Goal: Information Seeking & Learning: Learn about a topic

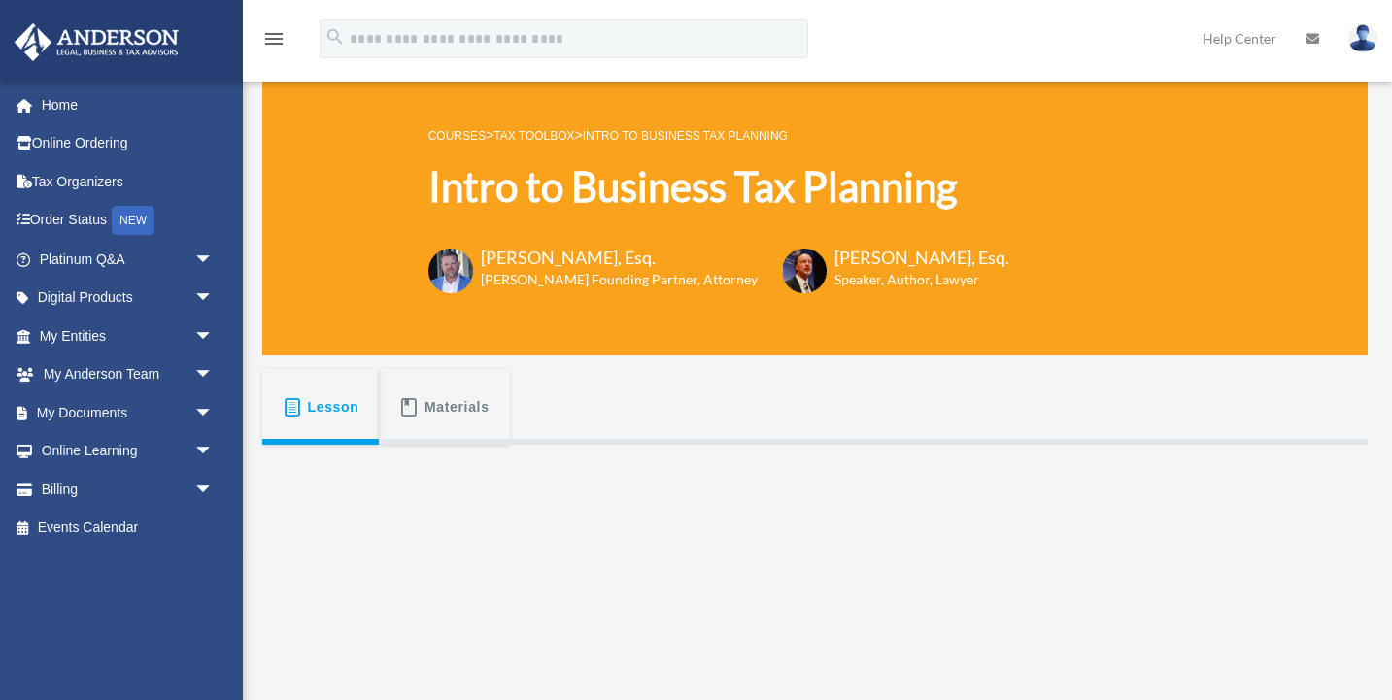
scroll to position [29, 0]
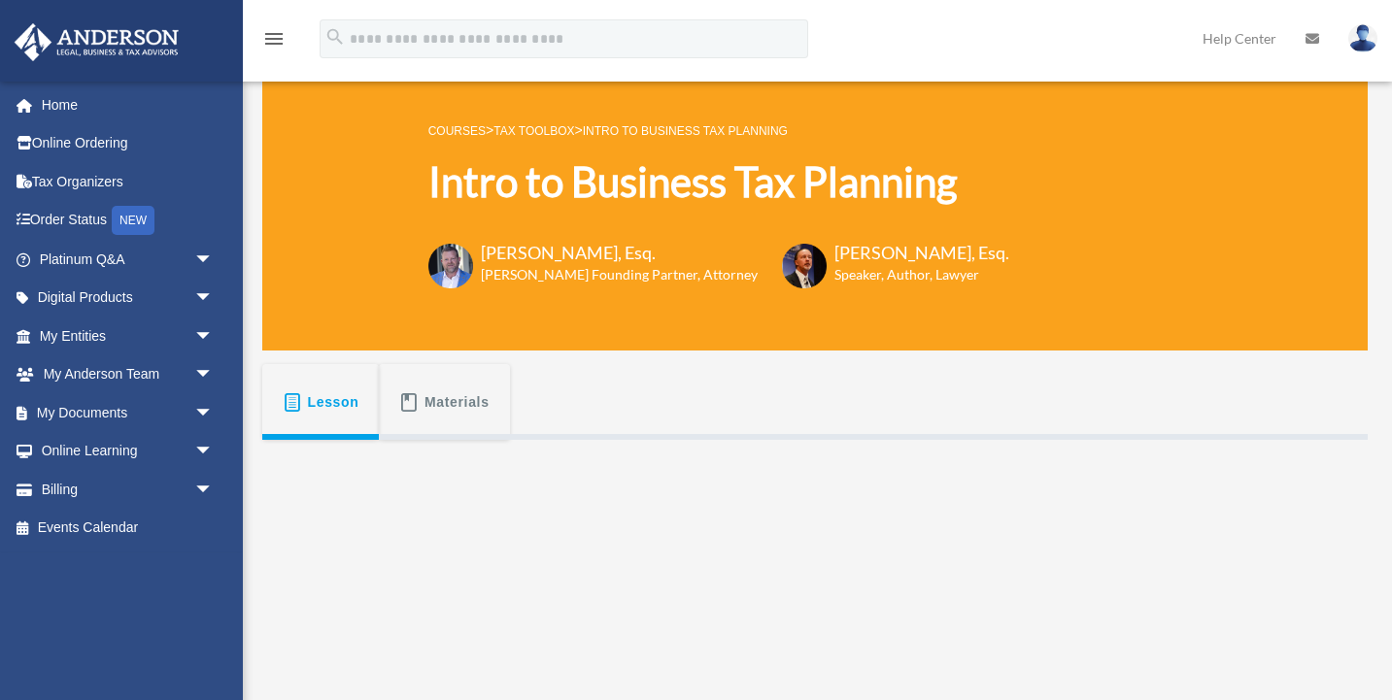
click at [462, 400] on span "Materials" at bounding box center [457, 402] width 65 height 35
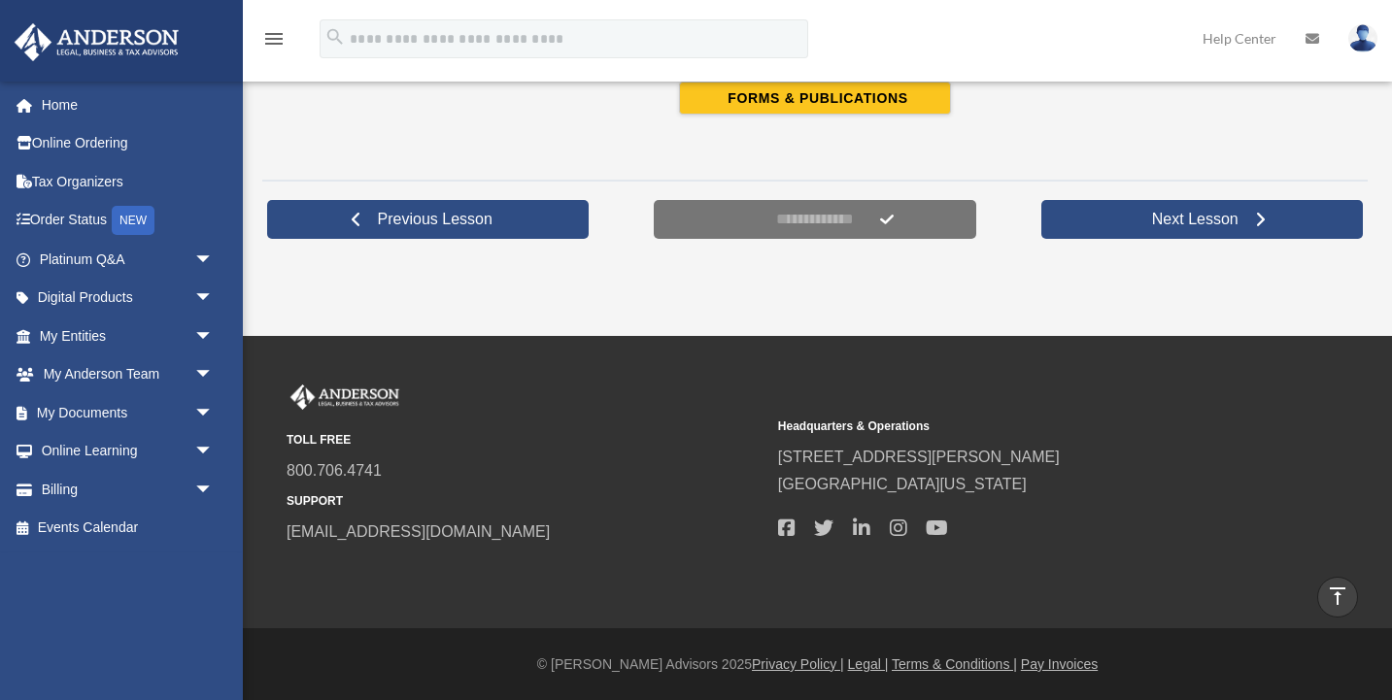
scroll to position [0, 0]
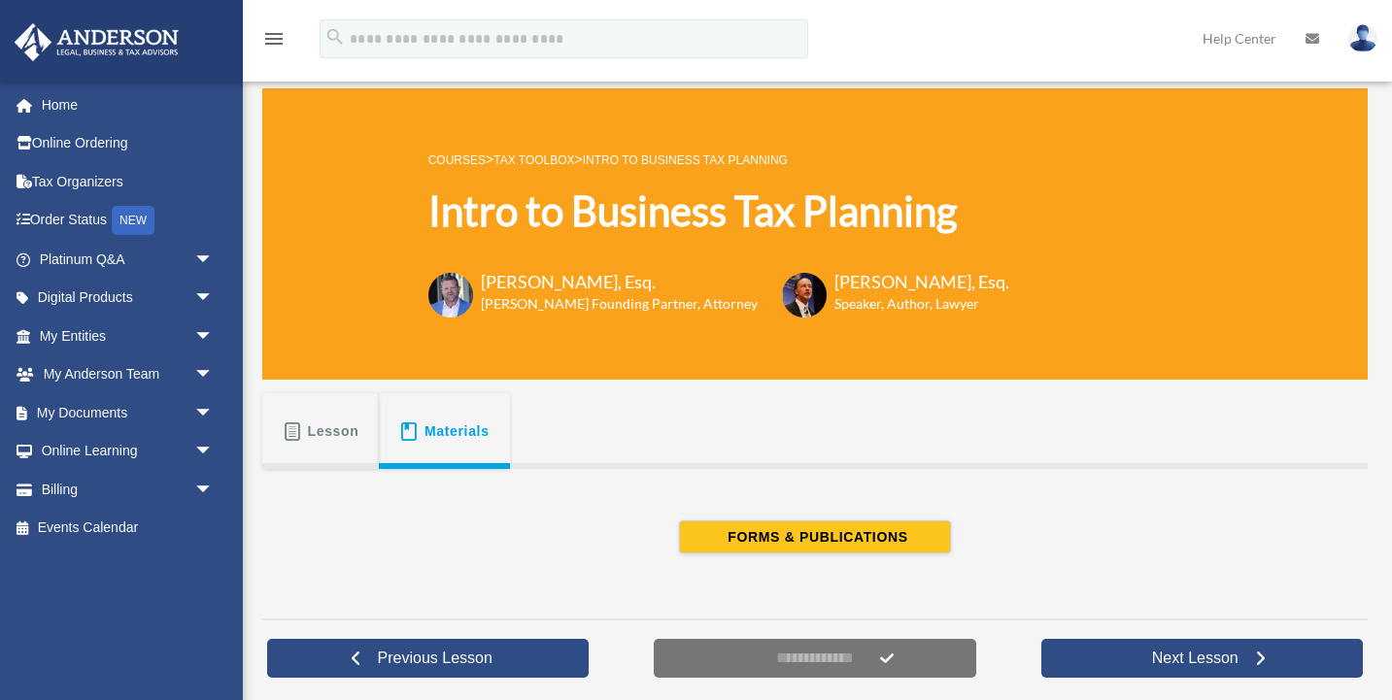
click at [312, 430] on span "Lesson" at bounding box center [333, 431] width 51 height 35
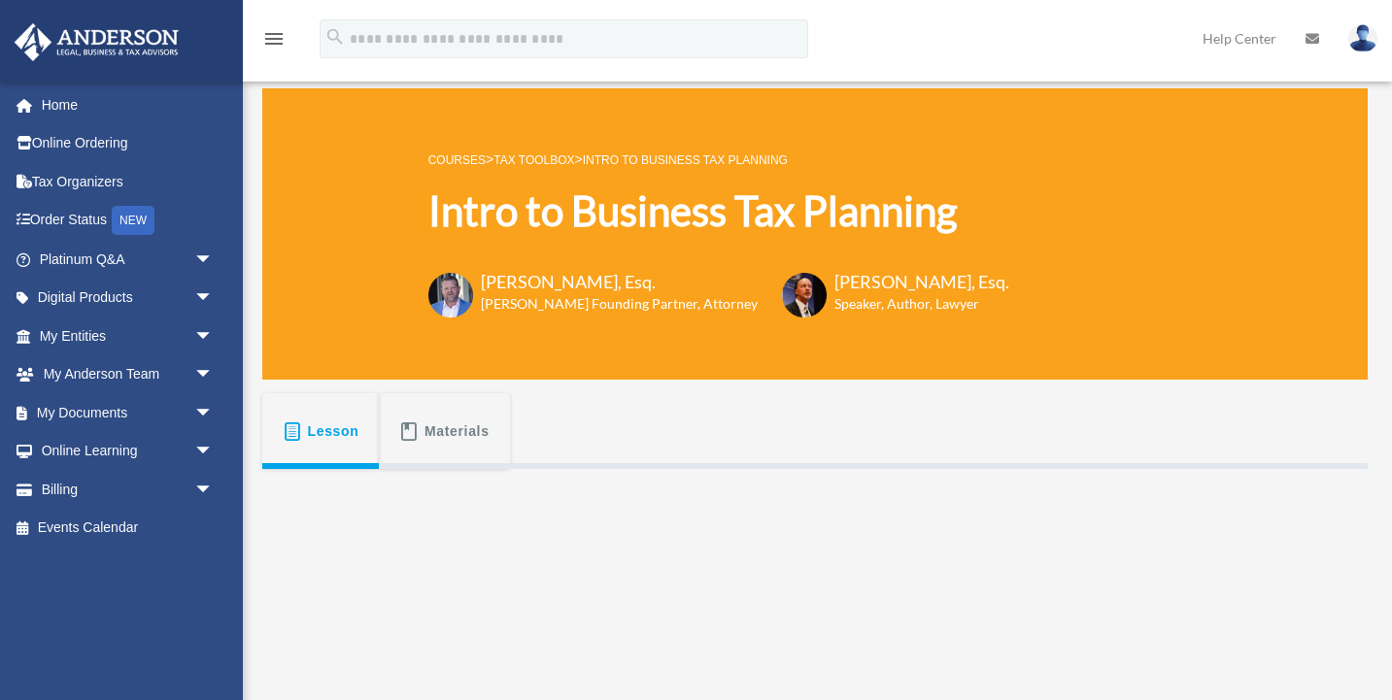
click at [312, 430] on span "Lesson" at bounding box center [333, 431] width 51 height 35
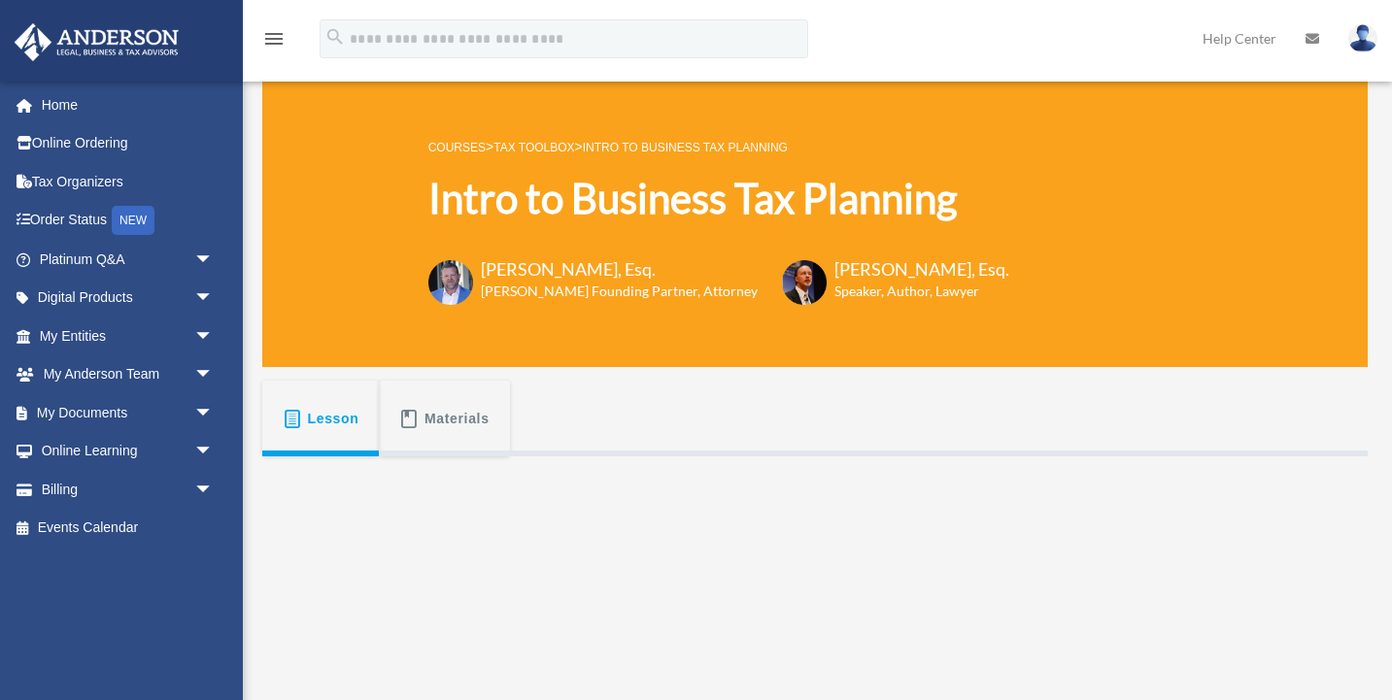
scroll to position [17, 0]
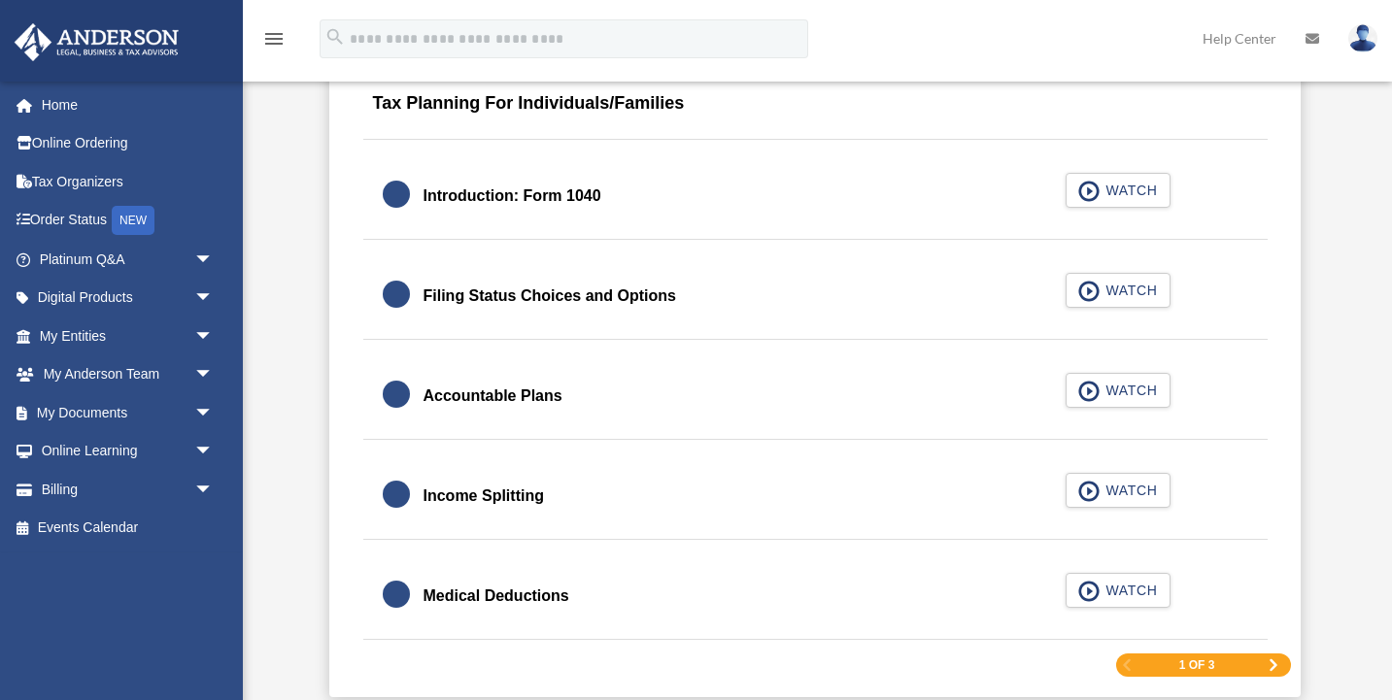
scroll to position [3121, 0]
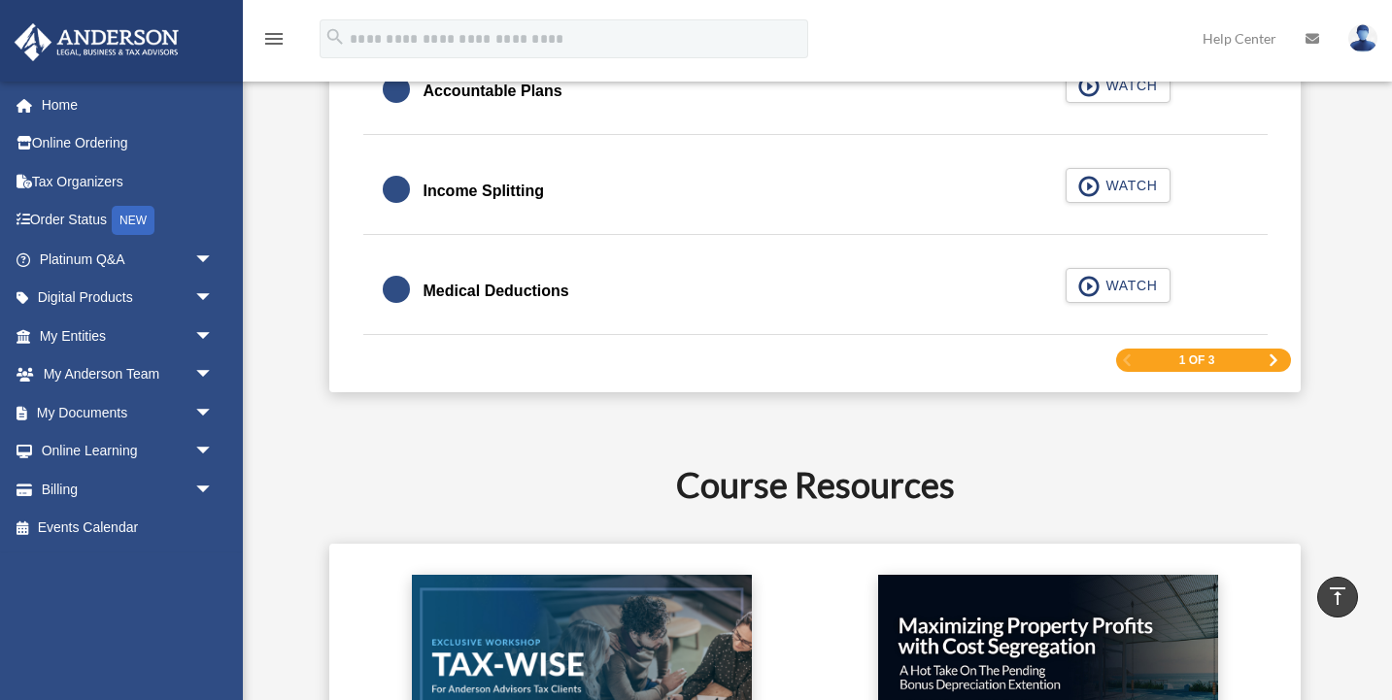
click at [1155, 356] on div "1 of 3" at bounding box center [1203, 361] width 175 height 24
click at [1272, 355] on span "Next Page" at bounding box center [1274, 361] width 12 height 12
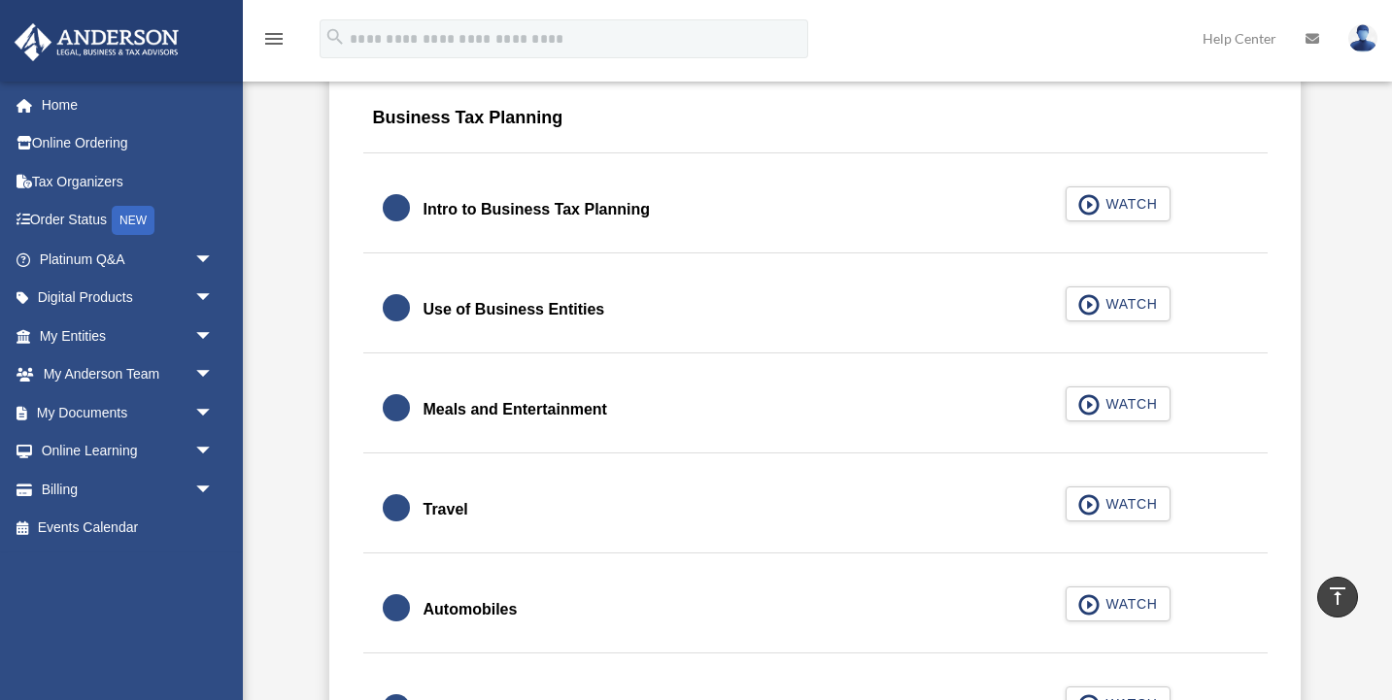
scroll to position [1721, 0]
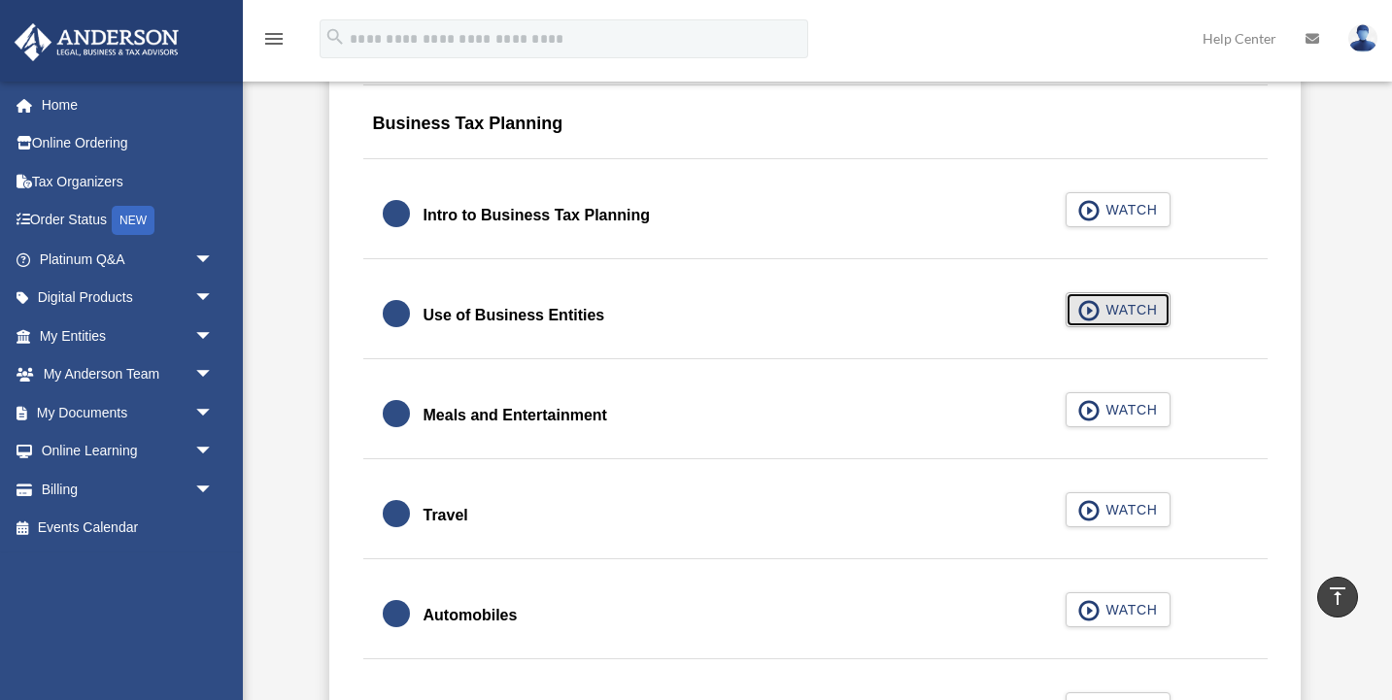
click at [1080, 301] on span "button" at bounding box center [1089, 310] width 22 height 21
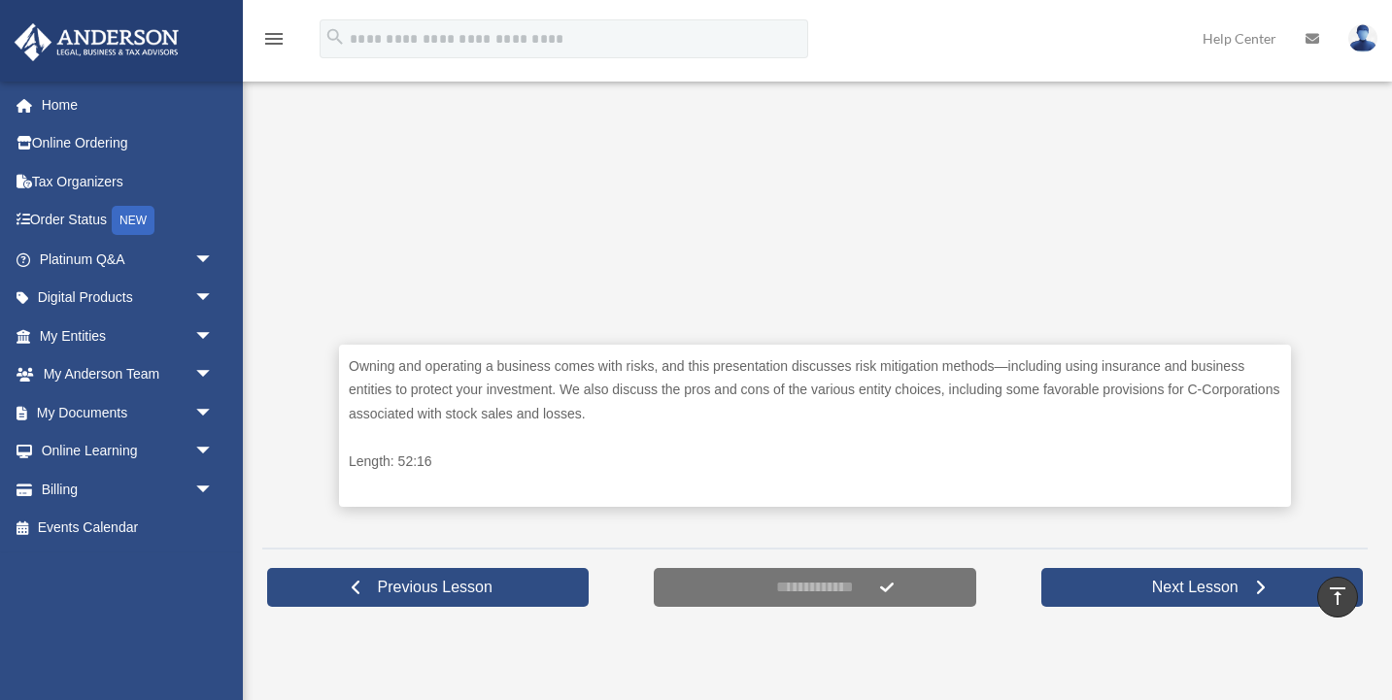
scroll to position [700, 0]
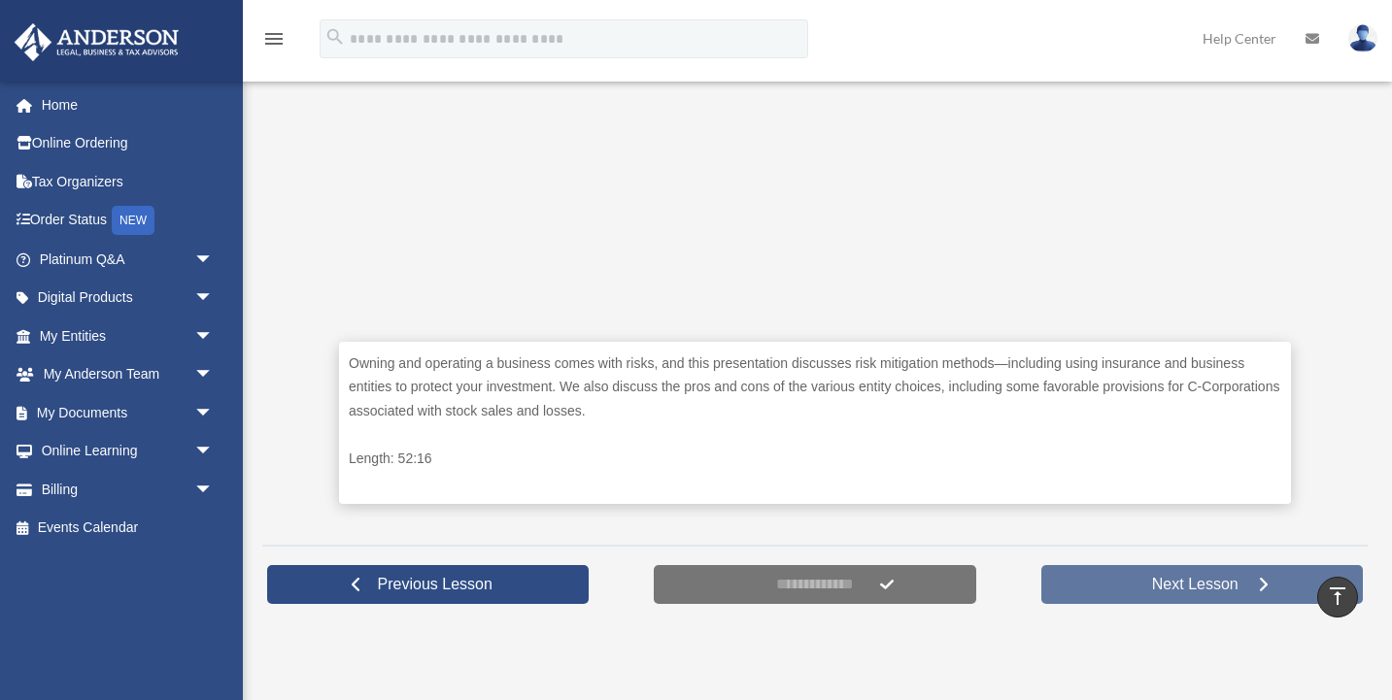
click at [1182, 579] on span "Next Lesson" at bounding box center [1196, 584] width 118 height 19
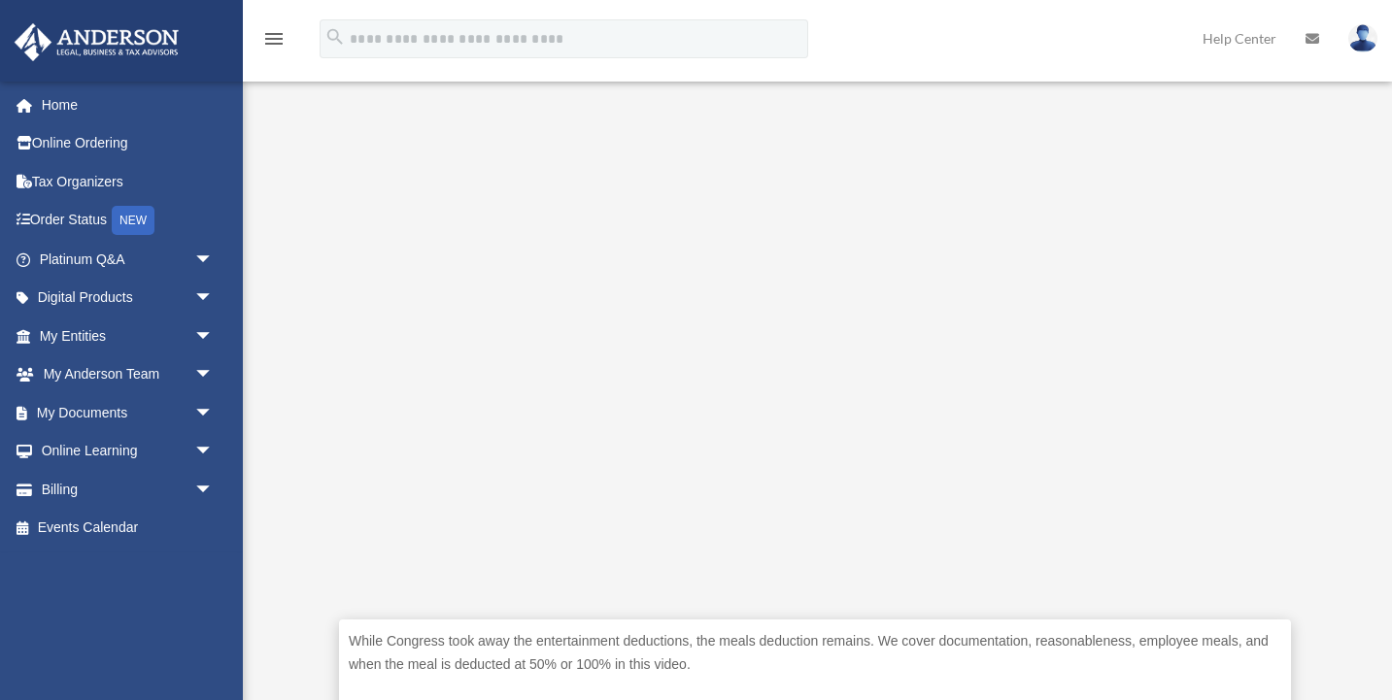
scroll to position [428, 0]
